Goal: Task Accomplishment & Management: Use online tool/utility

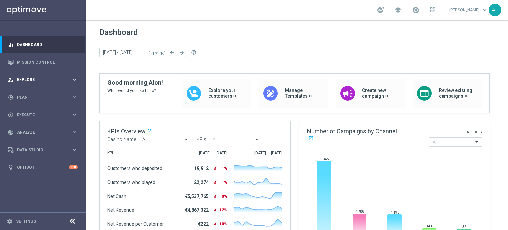
click at [58, 78] on span "Explore" at bounding box center [44, 80] width 55 height 4
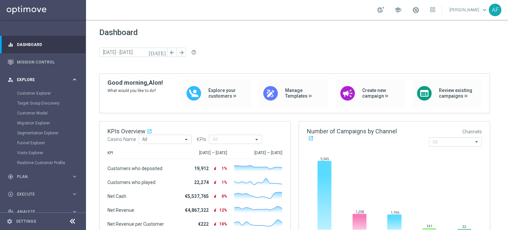
click at [53, 80] on span "Explore" at bounding box center [44, 80] width 55 height 4
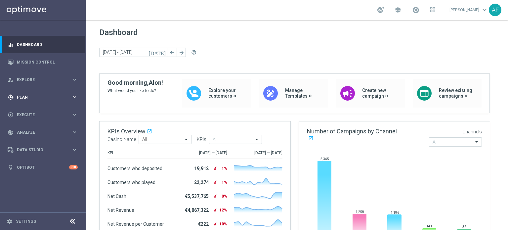
click at [46, 95] on div "gps_fixed Plan" at bounding box center [40, 97] width 64 height 6
click at [35, 114] on div "Target Groups" at bounding box center [51, 111] width 68 height 10
click at [34, 111] on link "Target Groups" at bounding box center [43, 110] width 52 height 5
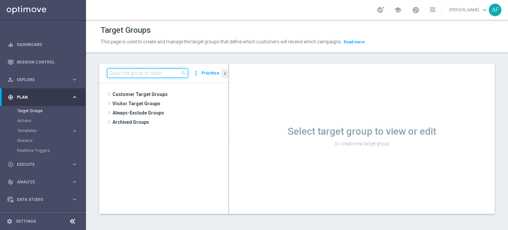
click at [158, 74] on input at bounding box center [147, 72] width 81 height 9
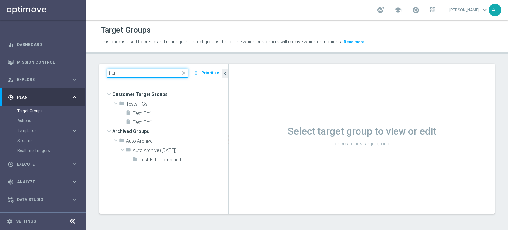
type input "fitti"
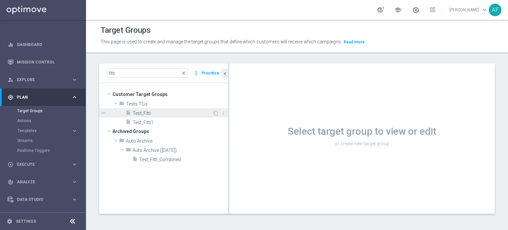
click at [160, 113] on span "Test_Fitti" at bounding box center [173, 113] width 80 height 6
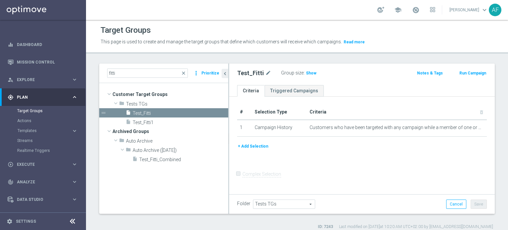
click at [258, 144] on button "+ Add Selection" at bounding box center [253, 145] width 32 height 7
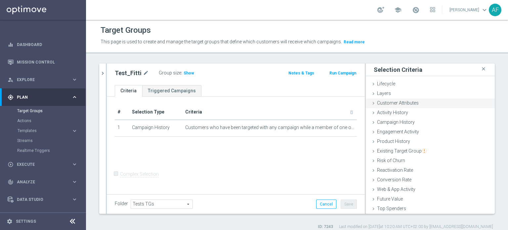
click at [397, 103] on span "Customer Attributes" at bounding box center [398, 102] width 42 height 5
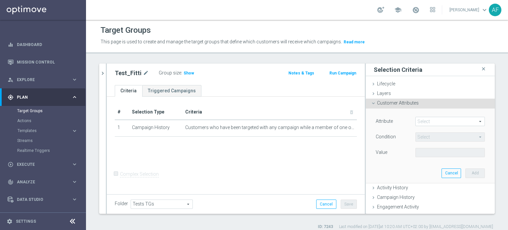
click at [421, 121] on span at bounding box center [449, 121] width 69 height 9
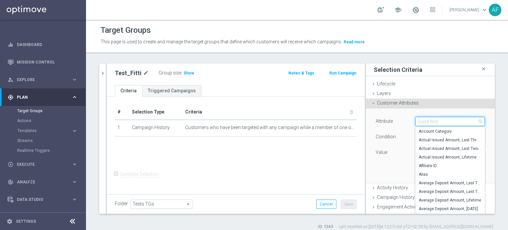
click at [422, 122] on input "search" at bounding box center [449, 121] width 69 height 9
type input "b"
click at [420, 102] on div "Customer Attributes done" at bounding box center [430, 104] width 129 height 10
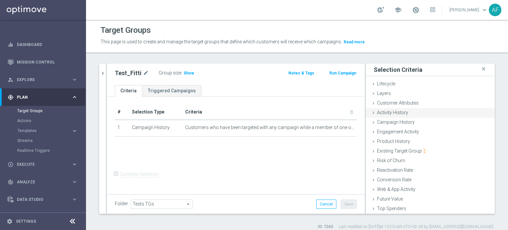
click at [419, 112] on div "Activity History done" at bounding box center [430, 113] width 129 height 10
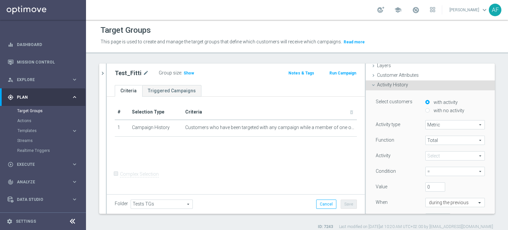
scroll to position [33, 0]
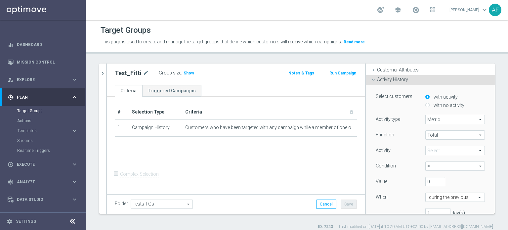
click at [430, 119] on span "Metric" at bounding box center [454, 119] width 59 height 9
click at [406, 82] on div "Activity History done" at bounding box center [430, 80] width 129 height 10
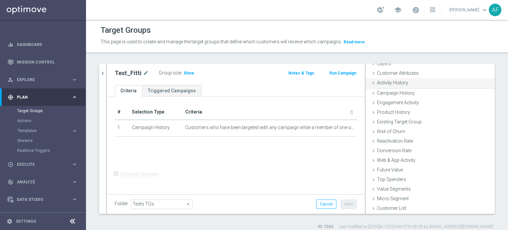
scroll to position [29, 0]
click at [409, 103] on span "Engagement Activity" at bounding box center [398, 102] width 42 height 5
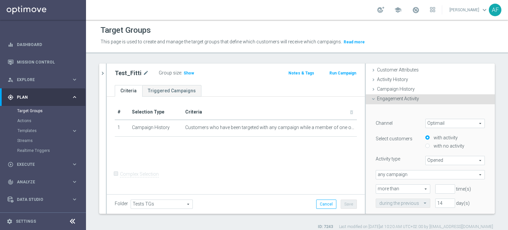
scroll to position [66, 0]
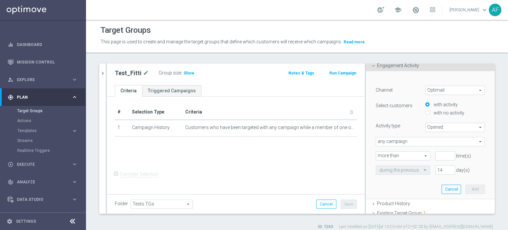
click at [438, 128] on span "Opened" at bounding box center [454, 127] width 59 height 9
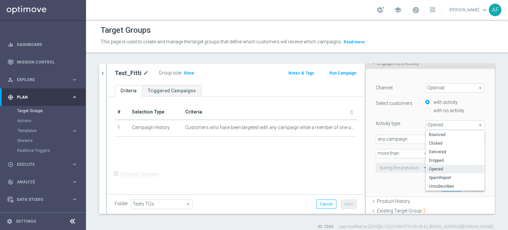
scroll to position [33, 0]
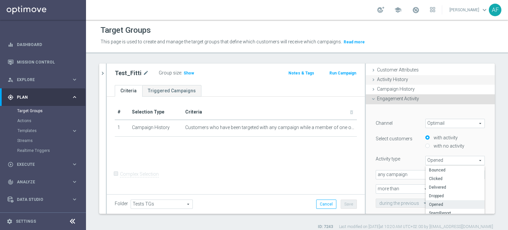
click at [402, 82] on div "Activity History done" at bounding box center [430, 80] width 129 height 10
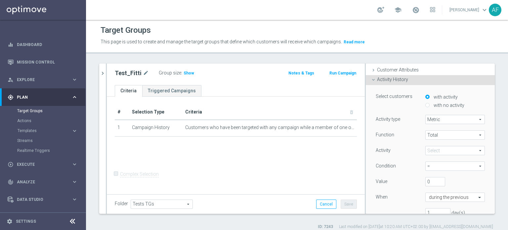
click at [434, 124] on div "Activity type Metric Metric arrow_drop_down search" at bounding box center [430, 120] width 119 height 11
click at [435, 122] on span "Metric" at bounding box center [454, 119] width 59 height 9
click at [436, 136] on span "Days with activity" at bounding box center [455, 137] width 52 height 5
type input "Days with activity"
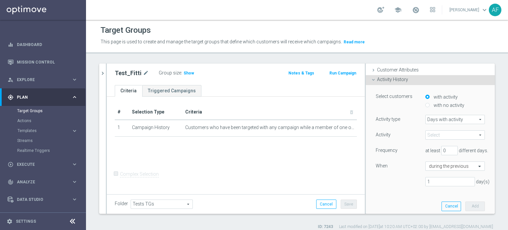
click at [436, 133] on span at bounding box center [454, 135] width 59 height 9
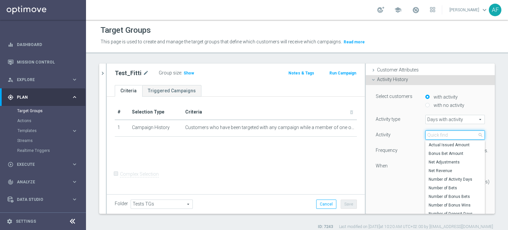
click at [436, 134] on input "search" at bounding box center [454, 134] width 59 height 9
click at [399, 125] on div "Activity type" at bounding box center [396, 120] width 50 height 11
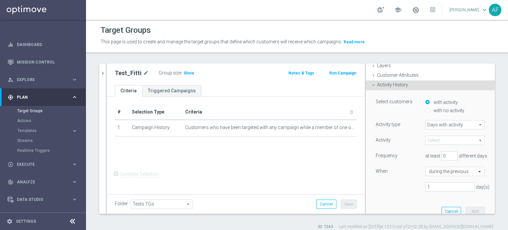
scroll to position [0, 0]
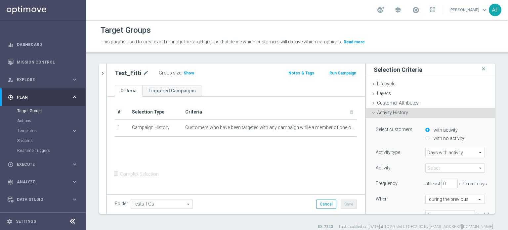
click at [397, 114] on span "Activity History" at bounding box center [392, 112] width 31 height 5
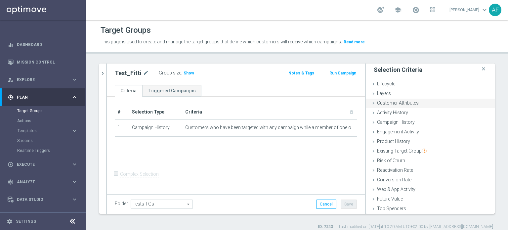
click at [420, 106] on div "Customer Attributes done" at bounding box center [430, 104] width 129 height 10
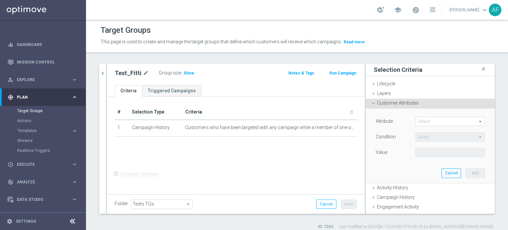
click at [426, 120] on span at bounding box center [449, 121] width 69 height 9
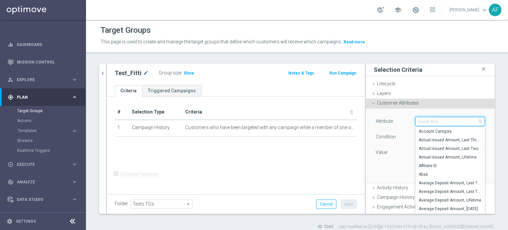
click at [427, 121] on input "search" at bounding box center [449, 121] width 69 height 9
type input "b"
click at [436, 105] on div "Customer Attributes done" at bounding box center [430, 104] width 129 height 10
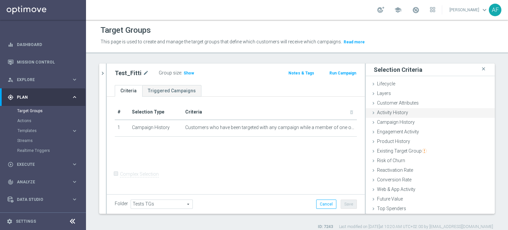
click at [412, 116] on div "Activity History done" at bounding box center [430, 113] width 129 height 10
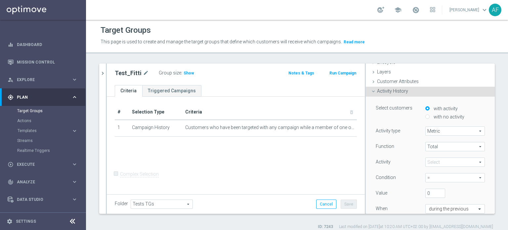
scroll to position [33, 0]
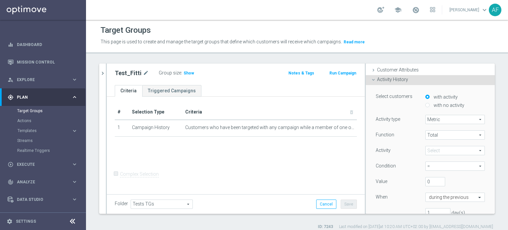
click at [434, 117] on span "Metric" at bounding box center [454, 119] width 59 height 9
click at [437, 136] on span "Days with activity" at bounding box center [455, 137] width 52 height 5
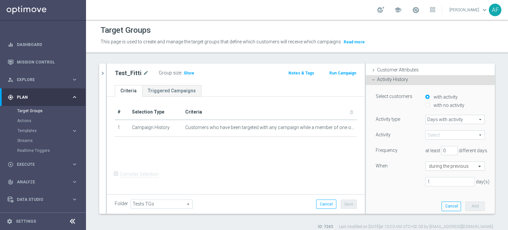
click at [436, 120] on span "Days with activity" at bounding box center [454, 119] width 59 height 9
click at [435, 125] on label "Metric" at bounding box center [454, 129] width 59 height 9
type input "Metric"
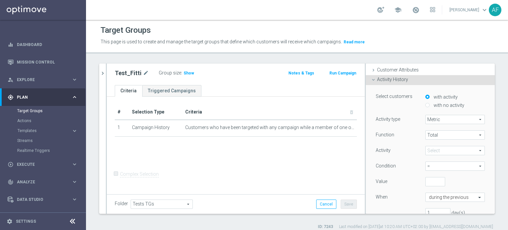
click at [433, 131] on span "Total" at bounding box center [454, 135] width 59 height 9
drag, startPoint x: 405, startPoint y: 134, endPoint x: 408, endPoint y: 134, distance: 3.3
click at [406, 134] on div "Function" at bounding box center [396, 135] width 50 height 11
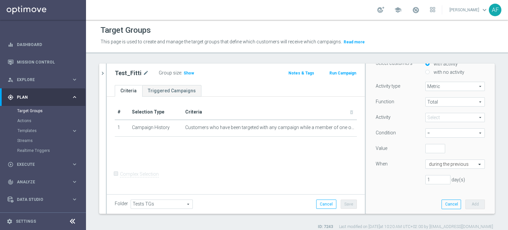
scroll to position [0, 0]
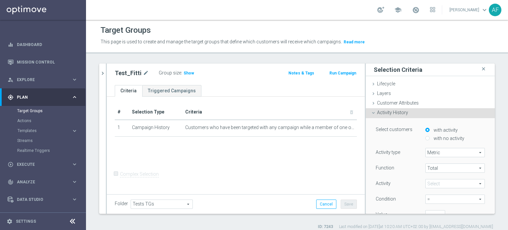
click at [410, 115] on div "Activity History done" at bounding box center [430, 113] width 129 height 10
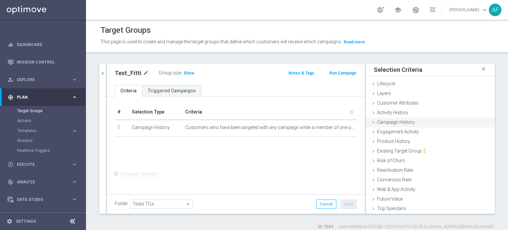
click at [402, 121] on span "Campaign History" at bounding box center [396, 121] width 38 height 5
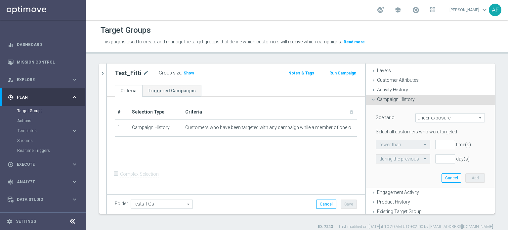
scroll to position [33, 0]
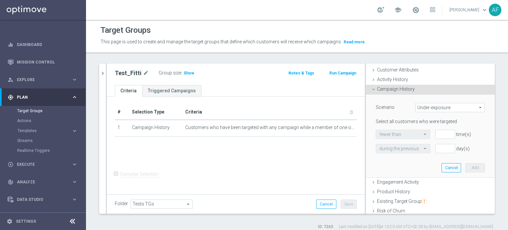
click at [430, 106] on span "Under-exposure" at bounding box center [449, 107] width 69 height 9
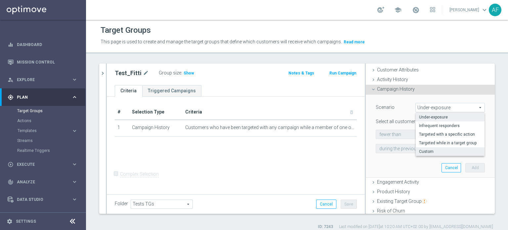
click at [436, 150] on span "Custom" at bounding box center [450, 151] width 62 height 5
type input "Custom"
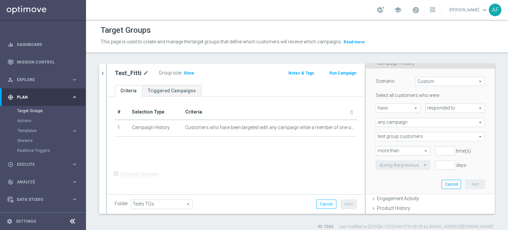
scroll to position [66, 0]
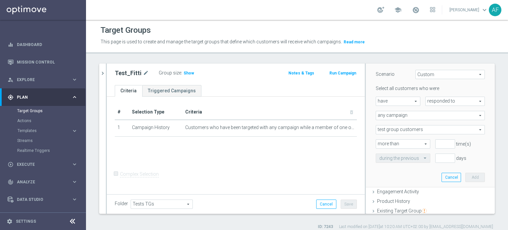
click at [405, 102] on span "have" at bounding box center [398, 101] width 44 height 9
click at [404, 109] on span "have" at bounding box center [397, 110] width 37 height 5
click at [428, 100] on span "responded to" at bounding box center [454, 101] width 59 height 9
click at [432, 109] on span "responded to" at bounding box center [455, 110] width 52 height 5
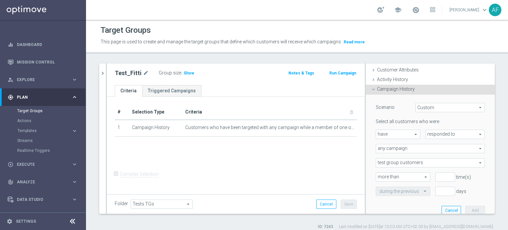
click at [414, 90] on div "Campaign History done" at bounding box center [430, 90] width 129 height 10
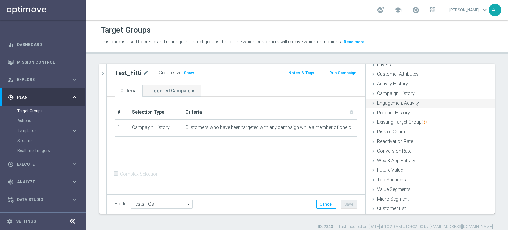
scroll to position [0, 0]
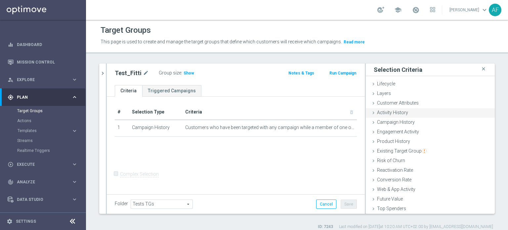
click at [412, 110] on div "Activity History done" at bounding box center [430, 113] width 129 height 10
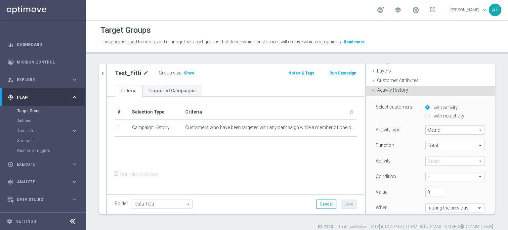
scroll to position [33, 0]
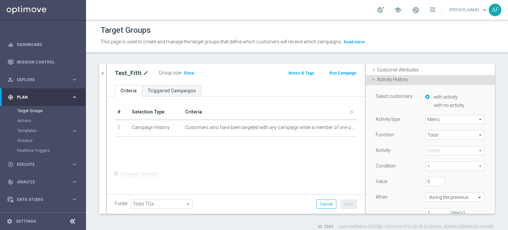
click at [436, 121] on span "Metric" at bounding box center [454, 119] width 59 height 9
click at [439, 136] on span "Days with activity" at bounding box center [455, 137] width 52 height 5
type input "Days with activity"
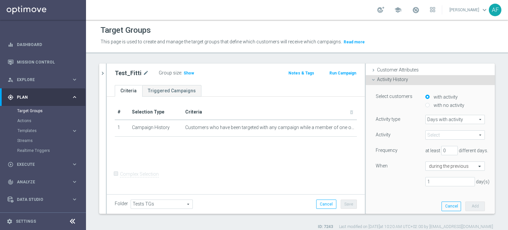
click at [437, 136] on span at bounding box center [454, 135] width 59 height 9
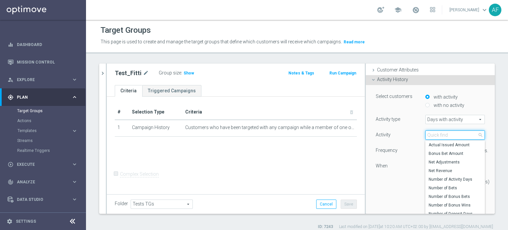
click at [437, 135] on input "search" at bounding box center [454, 134] width 59 height 9
type input "bet"
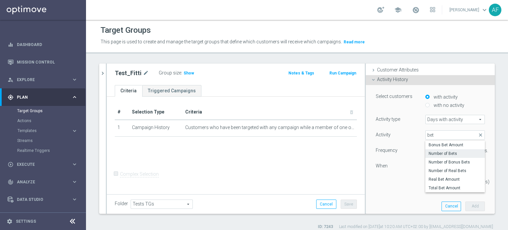
click at [439, 152] on span "Number of Bets" at bounding box center [454, 153] width 53 height 5
type input "Number of Bets"
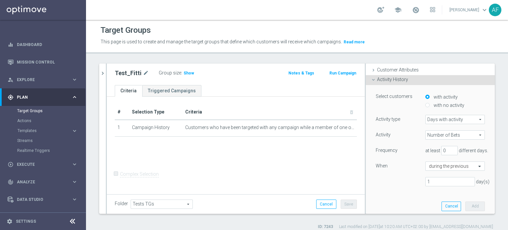
click at [440, 138] on span "Number of Bets" at bounding box center [454, 135] width 59 height 9
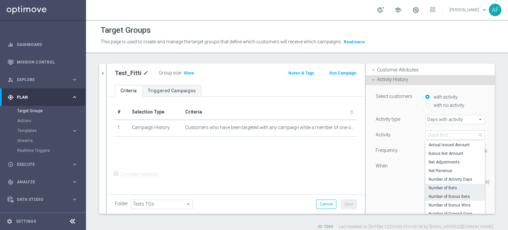
scroll to position [96, 0]
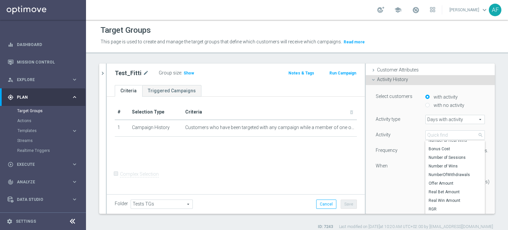
click at [408, 141] on div "Activity Number of Bets Number of Bets arrow_drop_down search Number of Real Wi…" at bounding box center [429, 160] width 109 height 61
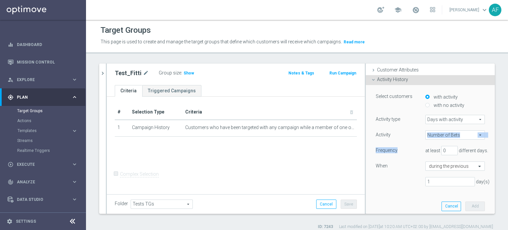
click at [411, 136] on div "Activity" at bounding box center [396, 135] width 50 height 11
click at [432, 106] on label "with no activity" at bounding box center [448, 105] width 32 height 6
click at [427, 106] on input "with no activity" at bounding box center [427, 105] width 4 height 4
radio input "true"
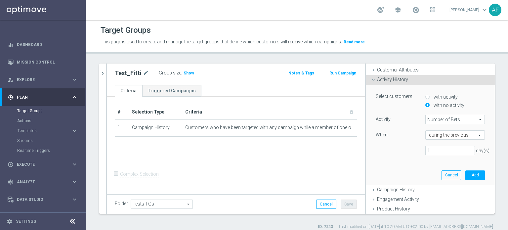
click at [432, 95] on label "with activity" at bounding box center [445, 97] width 26 height 6
click at [428, 95] on input "with activity" at bounding box center [427, 97] width 4 height 4
radio input "true"
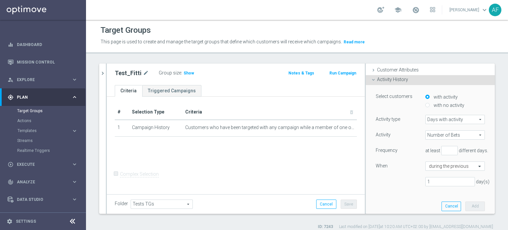
click at [425, 83] on div "Activity History done" at bounding box center [430, 80] width 129 height 10
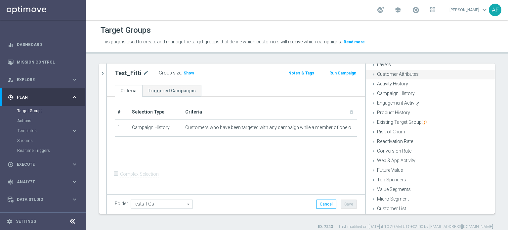
click at [421, 72] on div "Customer Attributes done" at bounding box center [430, 75] width 129 height 10
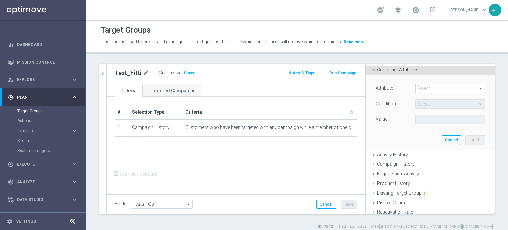
click at [424, 88] on span at bounding box center [449, 88] width 69 height 9
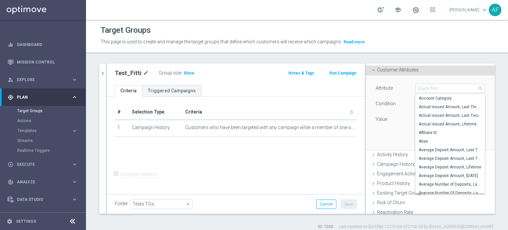
click at [423, 71] on div "Customer Attributes done" at bounding box center [430, 70] width 129 height 10
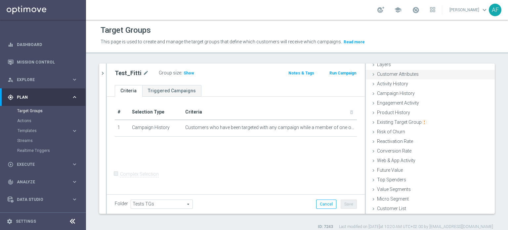
scroll to position [0, 0]
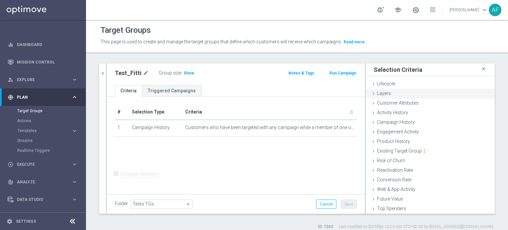
click at [418, 91] on div "Layers done" at bounding box center [430, 94] width 129 height 10
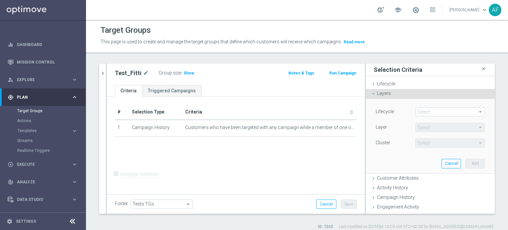
click at [418, 91] on div "Layers done" at bounding box center [430, 94] width 129 height 10
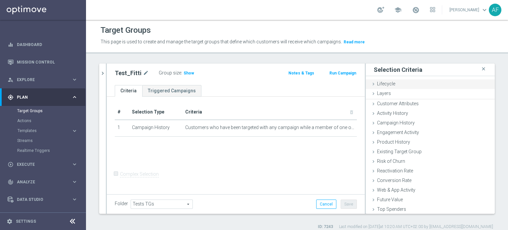
click at [419, 84] on div "Lifecycle done" at bounding box center [430, 84] width 129 height 10
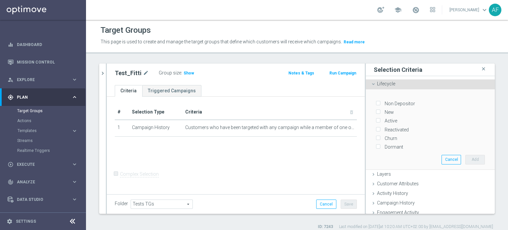
click at [419, 84] on div "Lifecycle done" at bounding box center [430, 84] width 129 height 10
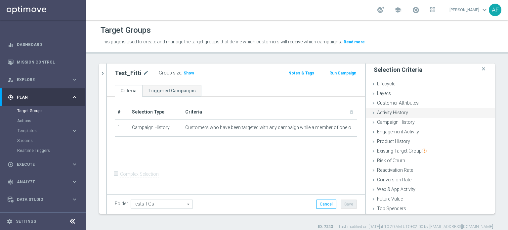
click at [419, 112] on div "Activity History done" at bounding box center [430, 113] width 129 height 10
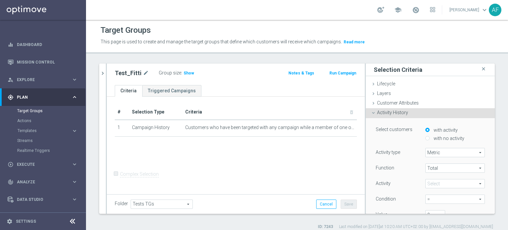
click at [419, 112] on div "Activity History done" at bounding box center [430, 113] width 129 height 10
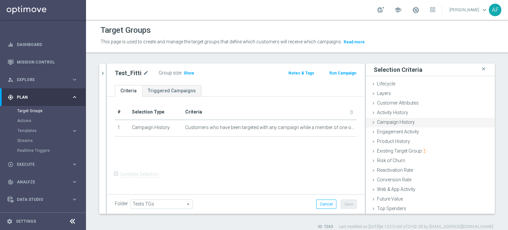
click at [418, 124] on div "Campaign History done" at bounding box center [430, 123] width 129 height 10
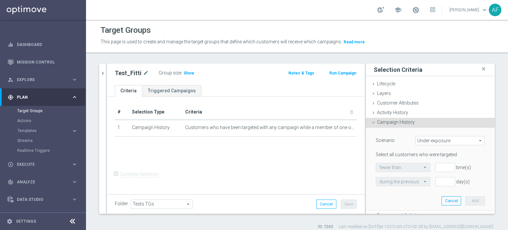
scroll to position [33, 0]
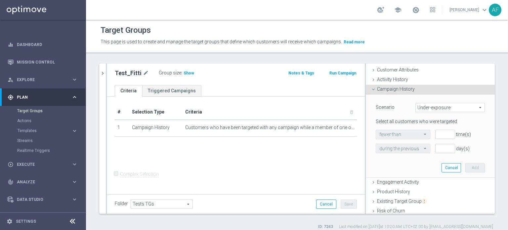
click at [423, 108] on span "Under-exposure" at bounding box center [449, 107] width 69 height 9
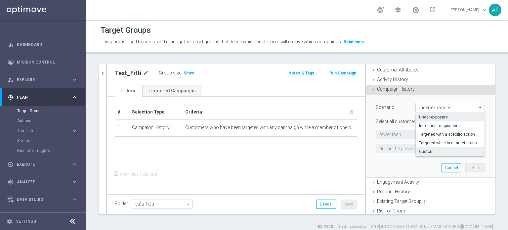
click at [443, 149] on span "Custom" at bounding box center [450, 151] width 62 height 5
type input "Custom"
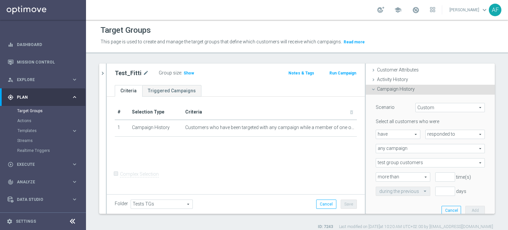
click at [440, 90] on div "Campaign History done" at bounding box center [430, 90] width 129 height 10
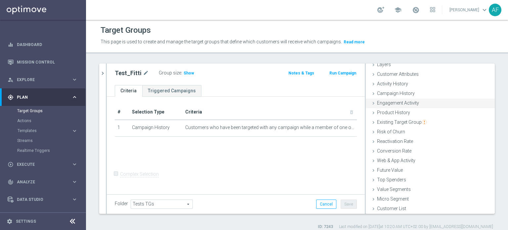
click at [432, 102] on div "Engagement Activity done" at bounding box center [430, 104] width 129 height 10
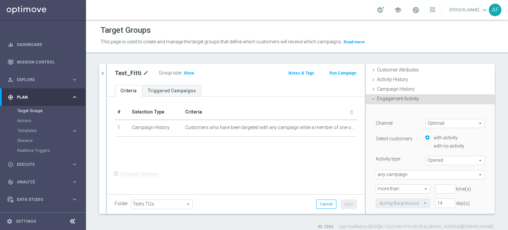
click at [439, 122] on span "Optimail" at bounding box center [454, 123] width 59 height 9
click at [435, 112] on form "﻿ Channel Optimail Optimail arrow_drop_down search Optimail Web Push Notificati…" at bounding box center [429, 159] width 109 height 95
click at [426, 99] on div "Engagement Activity done" at bounding box center [430, 99] width 129 height 10
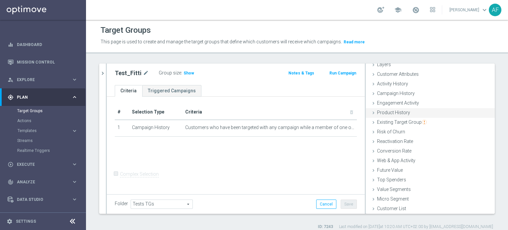
click at [426, 112] on div "Product History done" at bounding box center [430, 113] width 129 height 10
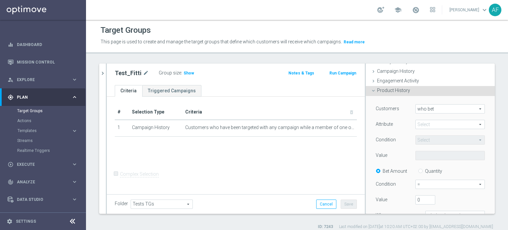
scroll to position [66, 0]
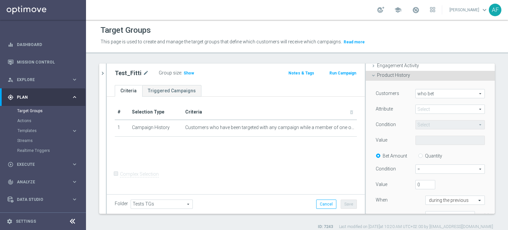
click at [438, 92] on span "who bet" at bounding box center [449, 93] width 69 height 9
click at [401, 84] on div "Customers who bet who bet arrow_drop_down search who bet who did not bet Attrib…" at bounding box center [430, 165] width 119 height 169
click at [426, 109] on span at bounding box center [449, 109] width 69 height 9
click at [427, 119] on span "Casino ID" at bounding box center [449, 118] width 63 height 5
type input "Casino ID"
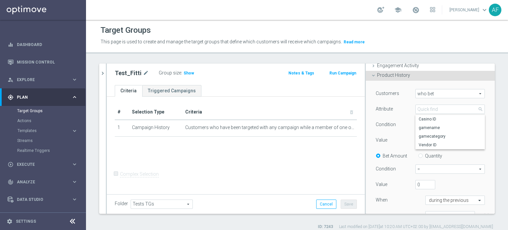
type input "Equals"
click at [429, 138] on span at bounding box center [449, 140] width 69 height 9
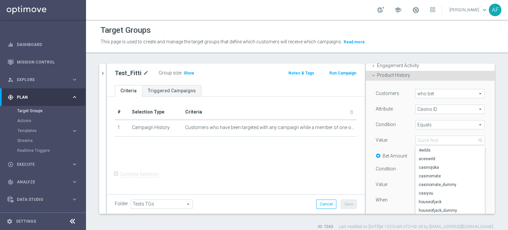
click at [424, 122] on span "Equals" at bounding box center [449, 124] width 69 height 9
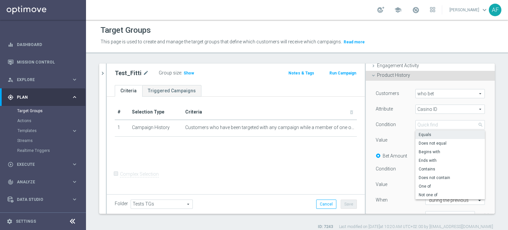
click at [427, 112] on span "Casino ID" at bounding box center [449, 109] width 69 height 9
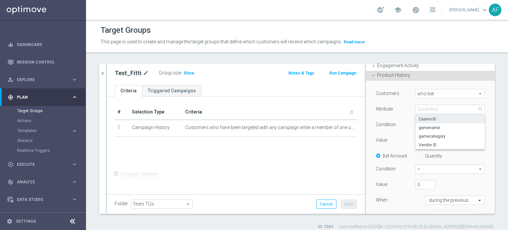
click at [392, 112] on div "Attribute" at bounding box center [391, 109] width 40 height 11
click at [416, 108] on span "Casino ID" at bounding box center [449, 109] width 69 height 9
click at [420, 125] on span "gamename" at bounding box center [449, 127] width 63 height 5
click at [426, 138] on span at bounding box center [449, 140] width 69 height 9
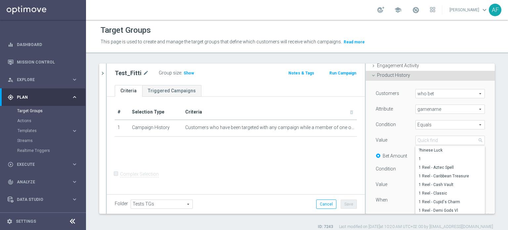
click at [427, 111] on span "gamename" at bounding box center [449, 109] width 69 height 9
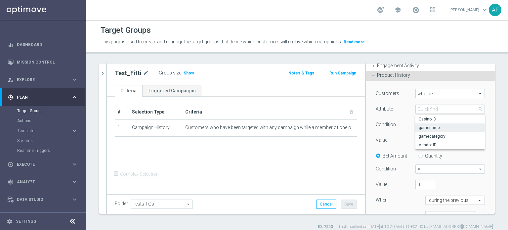
click at [430, 136] on span "gamecategory" at bounding box center [449, 136] width 63 height 5
type input "gamecategory"
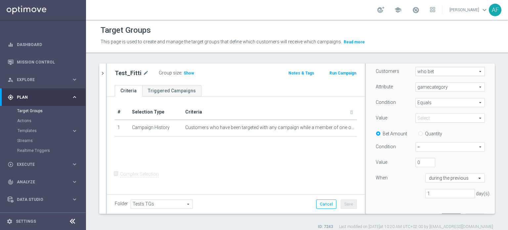
scroll to position [99, 0]
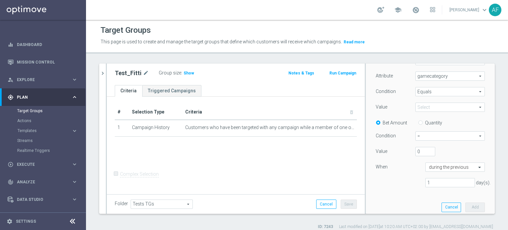
click at [419, 123] on input "Quantity" at bounding box center [421, 121] width 4 height 4
radio input "true"
click at [422, 135] on span "=" at bounding box center [449, 136] width 69 height 9
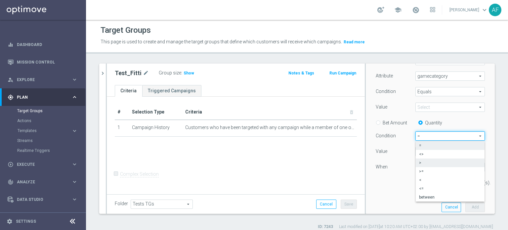
click at [426, 161] on span ">" at bounding box center [450, 162] width 62 height 5
type input ">"
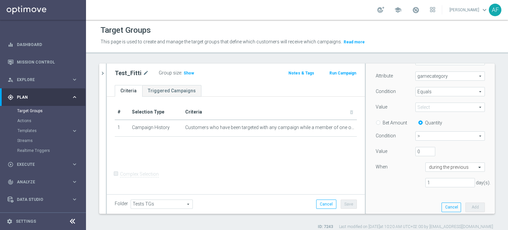
click at [431, 137] on span ">" at bounding box center [449, 136] width 69 height 9
click at [397, 138] on div "Condition" at bounding box center [391, 136] width 40 height 11
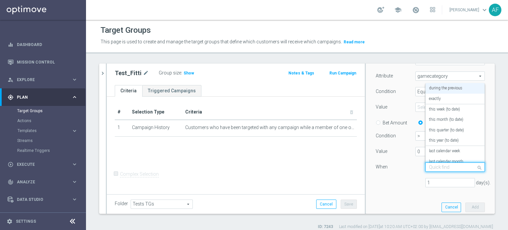
click at [438, 168] on input "text" at bounding box center [448, 167] width 39 height 6
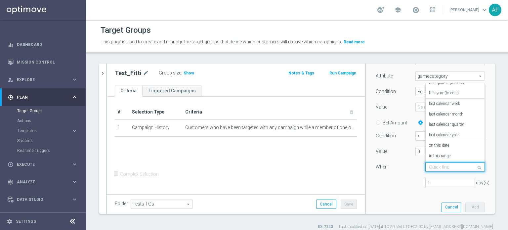
scroll to position [48, 0]
click at [448, 150] on div "in this range" at bounding box center [455, 155] width 52 height 11
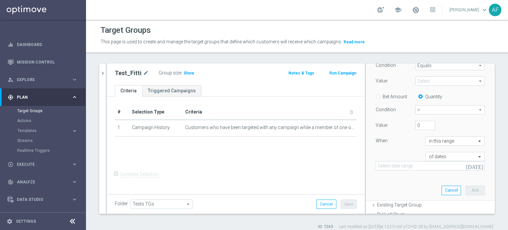
scroll to position [132, 0]
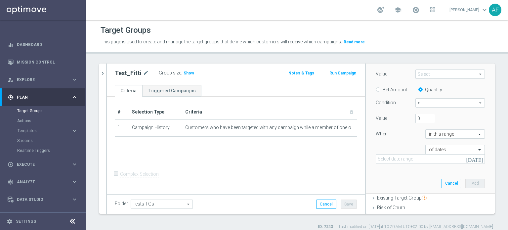
click at [468, 160] on icon "[DATE]" at bounding box center [475, 159] width 18 height 6
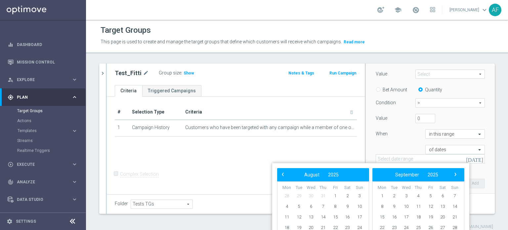
click at [473, 145] on div "of dates" at bounding box center [454, 149] width 69 height 9
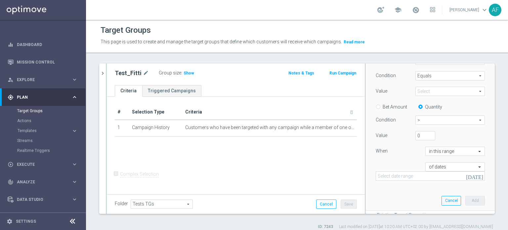
scroll to position [111, 0]
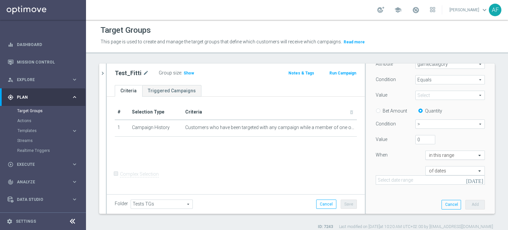
click at [464, 153] on div at bounding box center [454, 155] width 59 height 6
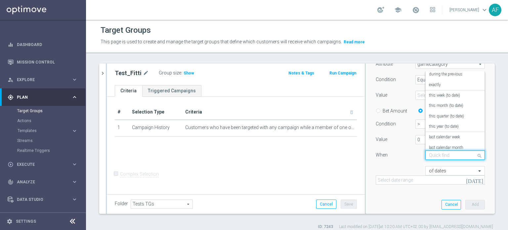
scroll to position [0, 0]
click at [444, 85] on div "exactly" at bounding box center [455, 87] width 52 height 11
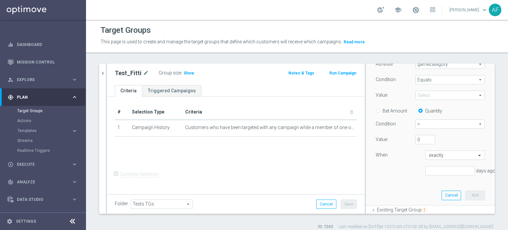
scroll to position [78, 0]
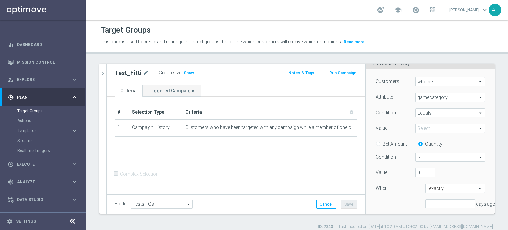
click at [462, 127] on span at bounding box center [449, 128] width 69 height 9
click at [478, 132] on div "Select arrow_drop_down search BlackJack BlackJack_Live CasinoLobby ClassicSlots…" at bounding box center [449, 128] width 79 height 9
click at [424, 113] on span "Equals" at bounding box center [449, 112] width 69 height 9
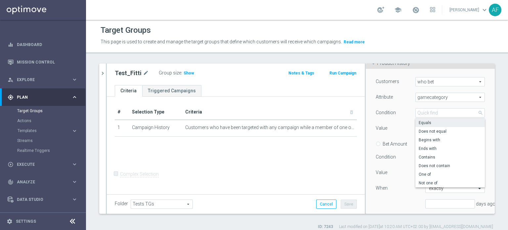
click at [429, 173] on span "One of" at bounding box center [449, 174] width 63 height 5
type input "One of"
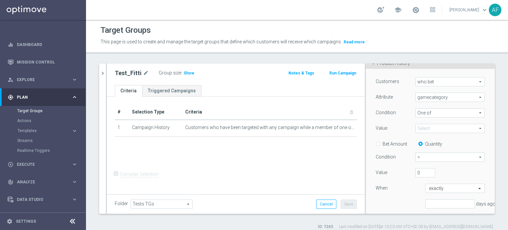
click at [433, 132] on span at bounding box center [449, 128] width 69 height 9
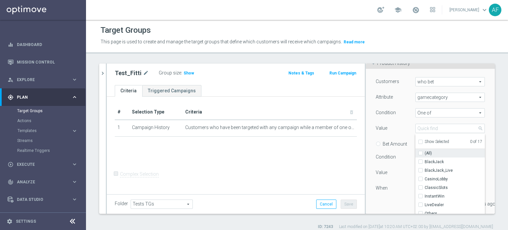
click at [420, 154] on input "(All)" at bounding box center [422, 153] width 4 height 4
checkbox input "true"
type input "Selected 17 of 17"
checkbox input "true"
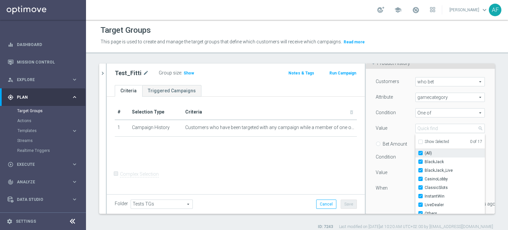
checkbox input "true"
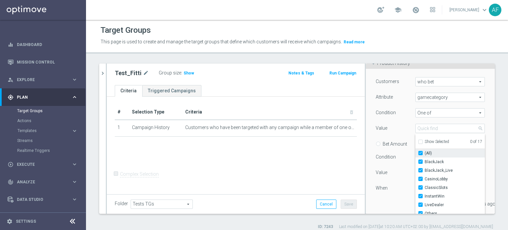
checkbox input "true"
click at [420, 152] on input "(All)" at bounding box center [422, 153] width 4 height 4
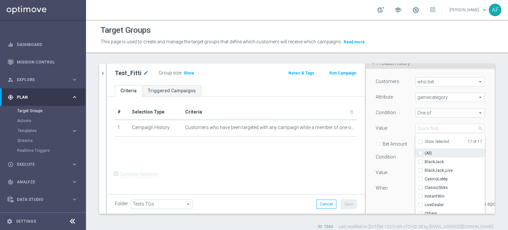
checkbox input "false"
type input "Select"
checkbox input "false"
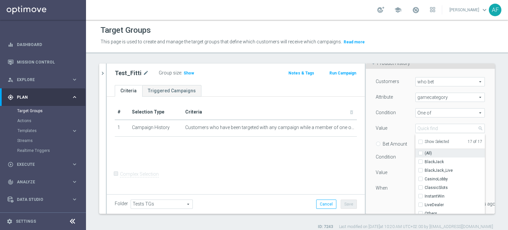
checkbox input "false"
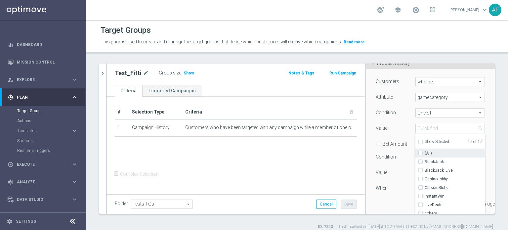
checkbox input "false"
click at [420, 160] on input "BlackJack" at bounding box center [422, 162] width 4 height 4
checkbox input "true"
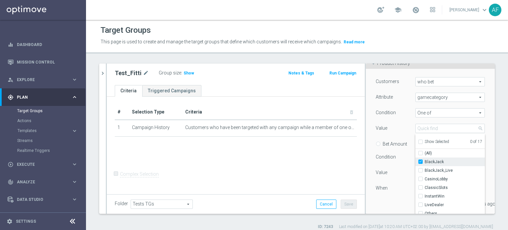
type input "BlackJack"
click at [420, 170] on input "BlackJack_Live" at bounding box center [422, 170] width 4 height 4
checkbox input "true"
type input "Selected 2 of 17"
click at [420, 170] on input "BlackJack_Live" at bounding box center [422, 170] width 4 height 4
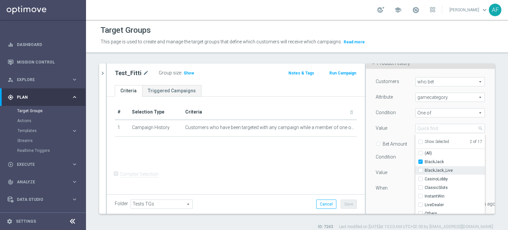
checkbox input "false"
type input "BlackJack"
click at [424, 161] on label "BlackJack" at bounding box center [454, 161] width 60 height 9
click at [420, 161] on input "BlackJack" at bounding box center [422, 162] width 4 height 4
checkbox input "false"
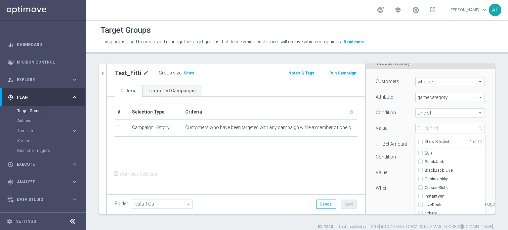
type input "Select"
click at [398, 131] on div "Value" at bounding box center [391, 129] width 40 height 11
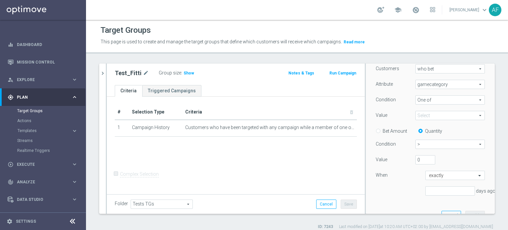
scroll to position [111, 0]
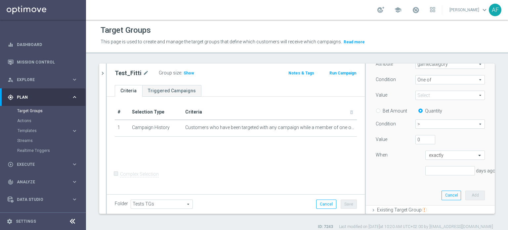
click at [437, 126] on span ">" at bounding box center [449, 124] width 69 height 9
click at [433, 149] on span ">" at bounding box center [450, 150] width 62 height 5
click at [443, 124] on span ">" at bounding box center [449, 124] width 69 height 9
click at [403, 136] on div "Value" at bounding box center [391, 140] width 40 height 11
click at [433, 123] on span ">" at bounding box center [449, 124] width 69 height 9
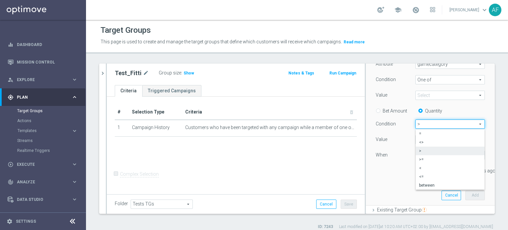
click at [427, 148] on span ">" at bounding box center [450, 150] width 62 height 5
click at [435, 154] on input "text" at bounding box center [448, 155] width 39 height 6
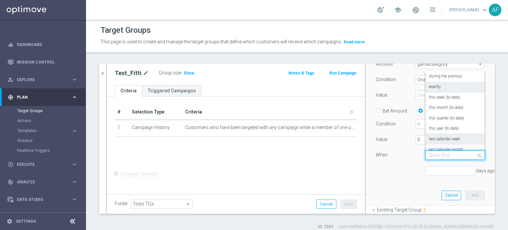
click at [410, 142] on div "0" at bounding box center [425, 139] width 30 height 9
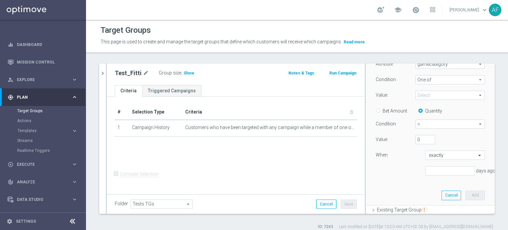
click at [416, 128] on span ">" at bounding box center [449, 124] width 69 height 9
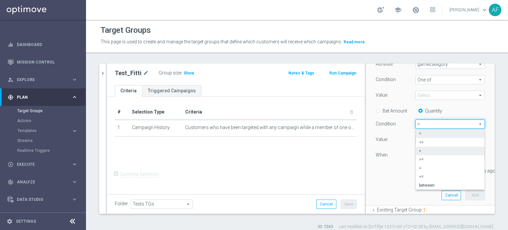
click at [419, 136] on span "=" at bounding box center [450, 133] width 62 height 5
type input "="
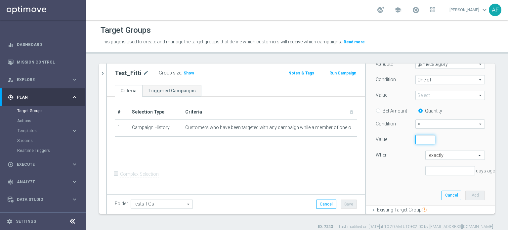
click at [422, 138] on input "1" at bounding box center [425, 139] width 20 height 9
type input "0"
click at [423, 141] on input "0" at bounding box center [425, 139] width 20 height 9
click at [434, 129] on div "Condition = = arrow_drop_down search" at bounding box center [430, 124] width 119 height 11
click at [435, 129] on div "Condition = = arrow_drop_down search" at bounding box center [430, 124] width 119 height 11
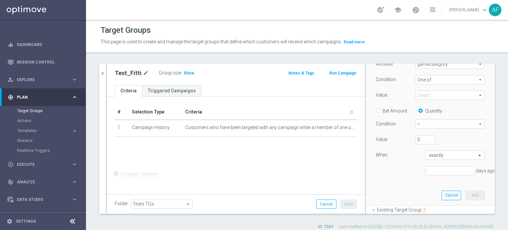
click at [435, 125] on span "=" at bounding box center [449, 124] width 69 height 9
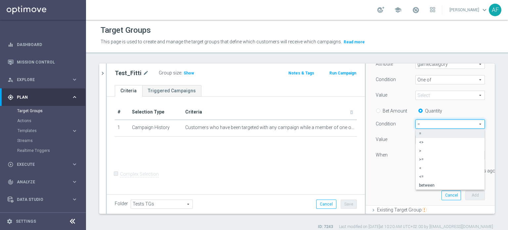
click at [400, 128] on div "Condition" at bounding box center [391, 124] width 40 height 11
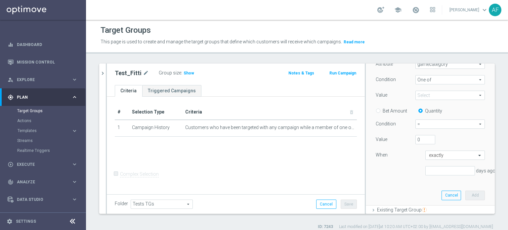
click at [418, 127] on span "=" at bounding box center [449, 124] width 69 height 9
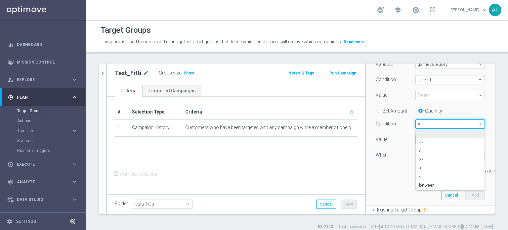
click at [422, 149] on span ">" at bounding box center [450, 150] width 62 height 5
type input ">"
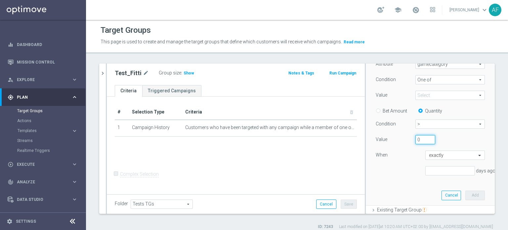
click at [418, 138] on input "0" at bounding box center [425, 139] width 20 height 9
type input "3"
click at [452, 168] on input "number" at bounding box center [450, 170] width 50 height 9
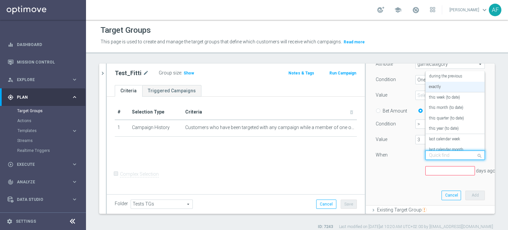
click at [458, 156] on div at bounding box center [454, 155] width 59 height 6
click at [479, 122] on div "> > arrow_drop_down search" at bounding box center [449, 123] width 79 height 9
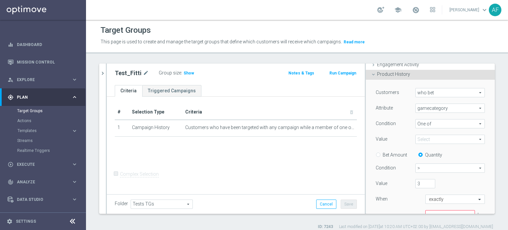
scroll to position [78, 0]
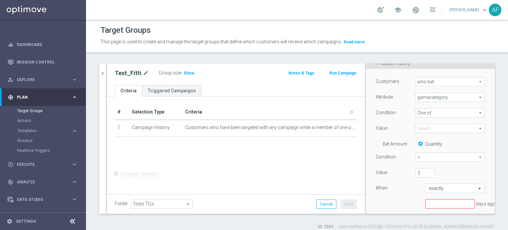
click at [433, 128] on span at bounding box center [449, 128] width 69 height 9
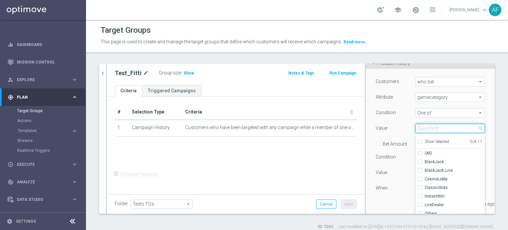
click at [432, 128] on input "search" at bounding box center [449, 128] width 69 height 9
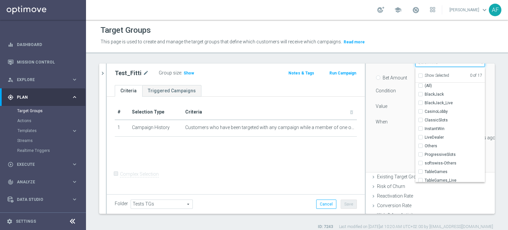
scroll to position [0, 0]
click at [480, 120] on div "Customers who bet who bet arrow_drop_down search Attribute gamecategory gamecat…" at bounding box center [430, 88] width 129 height 170
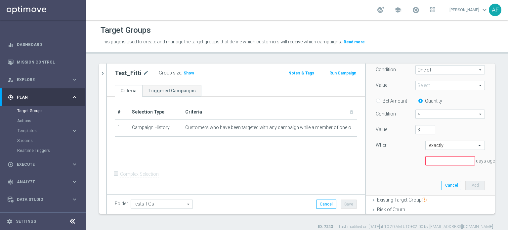
scroll to position [111, 0]
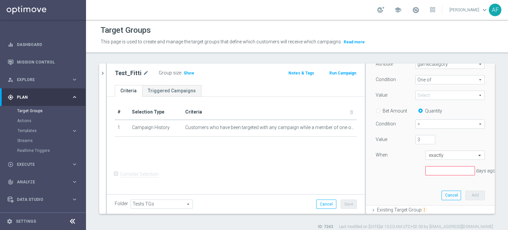
click at [449, 94] on span at bounding box center [449, 95] width 69 height 9
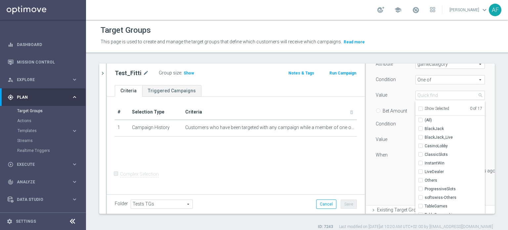
click at [441, 80] on span "One of" at bounding box center [449, 79] width 69 height 9
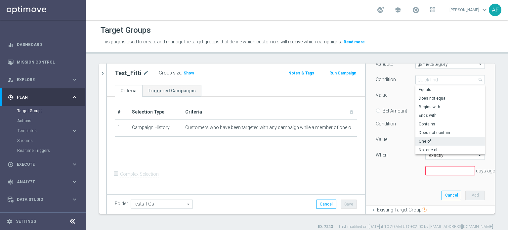
click at [480, 89] on div "Customers who bet who bet arrow_drop_down search Attribute gamecategory gamecat…" at bounding box center [430, 121] width 129 height 170
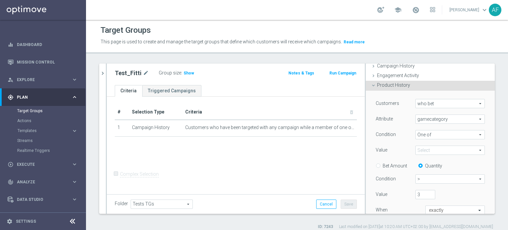
scroll to position [47, 0]
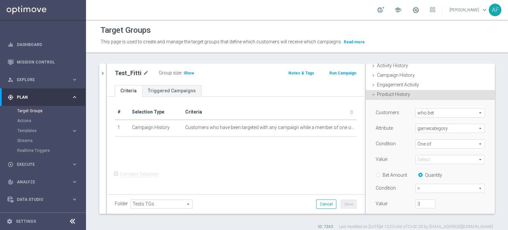
click at [436, 158] on span at bounding box center [449, 159] width 69 height 9
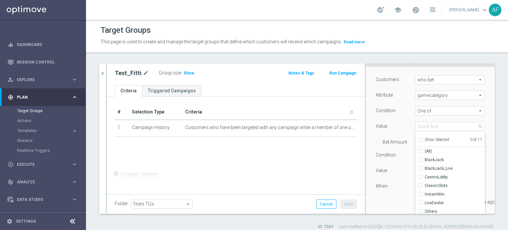
click at [480, 119] on div "Customers who bet who bet arrow_drop_down search Attribute gamecategory gamecat…" at bounding box center [430, 152] width 129 height 170
